Goal: Find specific page/section

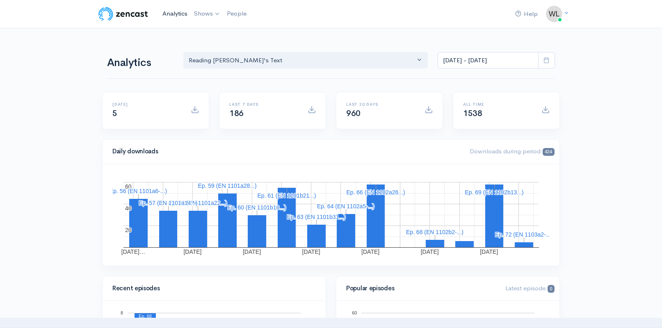
click at [183, 14] on link "Analytics" at bounding box center [175, 14] width 32 height 18
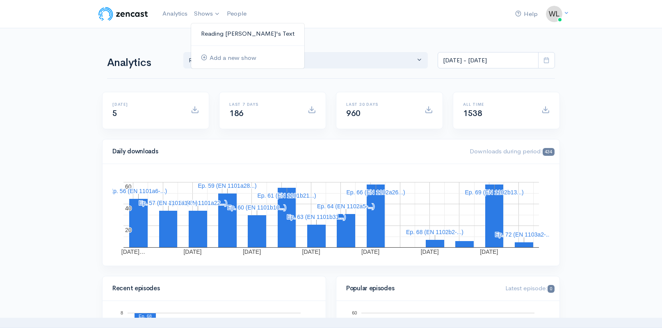
click at [217, 31] on link "Reading [PERSON_NAME]'s Text" at bounding box center [247, 34] width 113 height 14
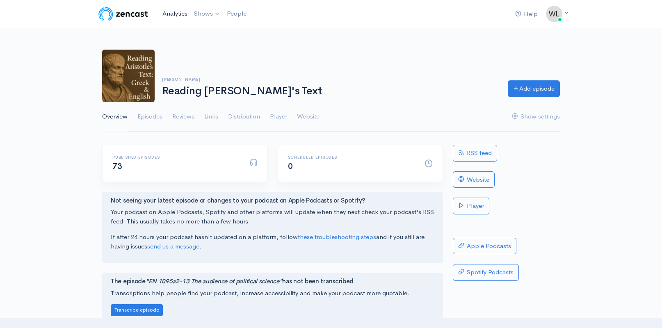
click at [171, 14] on link "Analytics" at bounding box center [175, 14] width 32 height 18
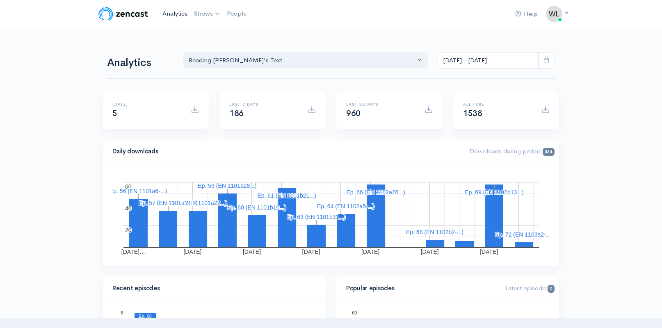
click at [170, 14] on link "Analytics" at bounding box center [175, 14] width 32 height 18
click at [179, 15] on link "Analytics" at bounding box center [175, 14] width 32 height 18
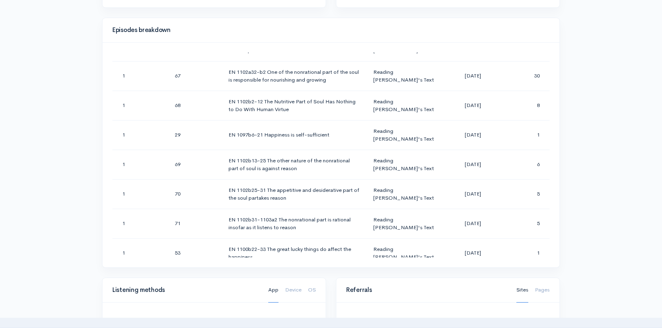
scroll to position [963, 0]
